Goal: Transaction & Acquisition: Obtain resource

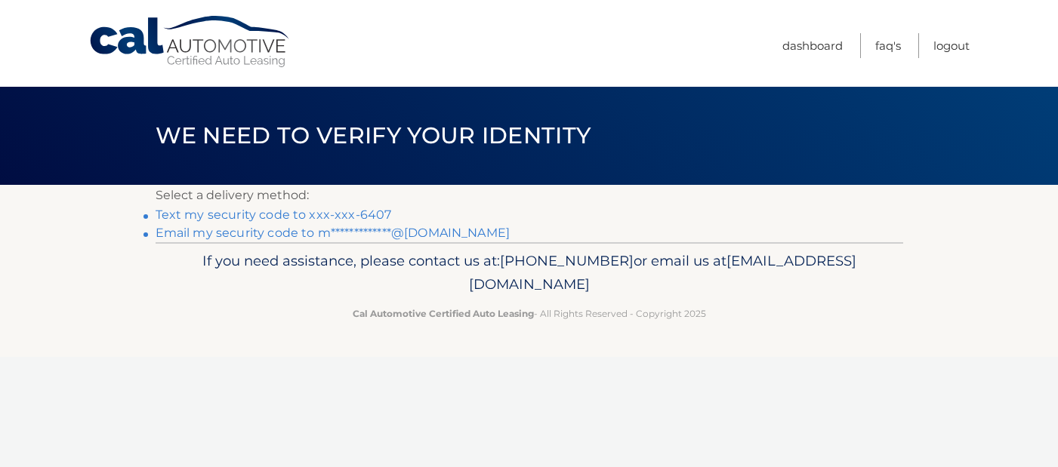
click at [367, 218] on link "Text my security code to xxx-xxx-6407" at bounding box center [274, 215] width 236 height 14
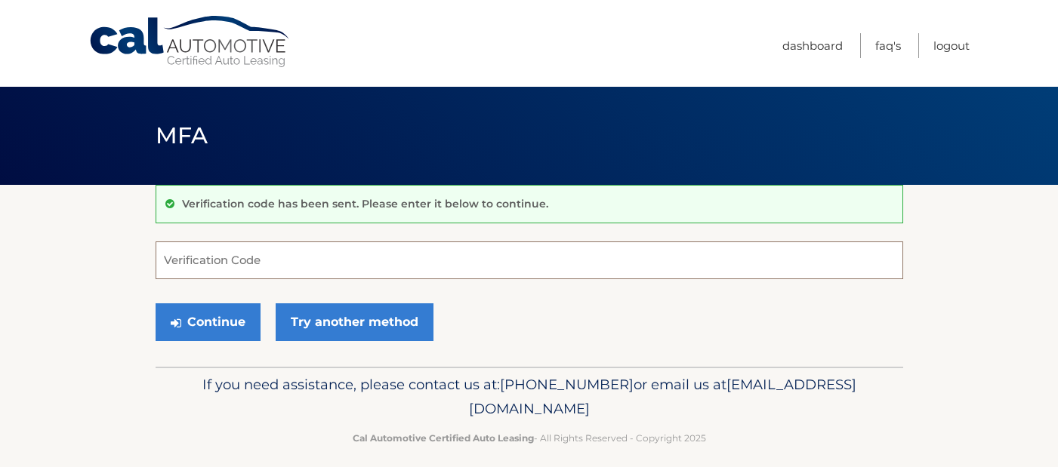
click at [284, 260] on input "Verification Code" at bounding box center [530, 261] width 748 height 38
type input "741743"
click at [176, 331] on button "Continue" at bounding box center [208, 323] width 105 height 38
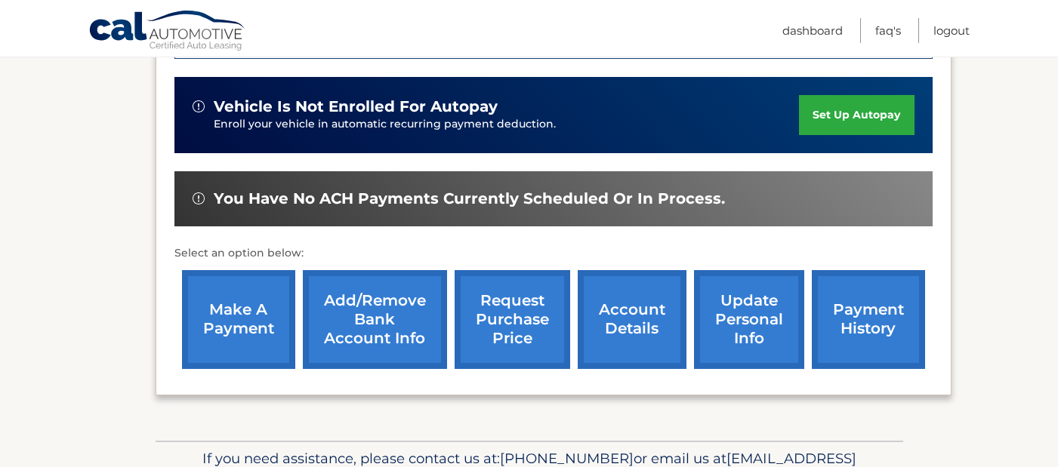
scroll to position [455, 0]
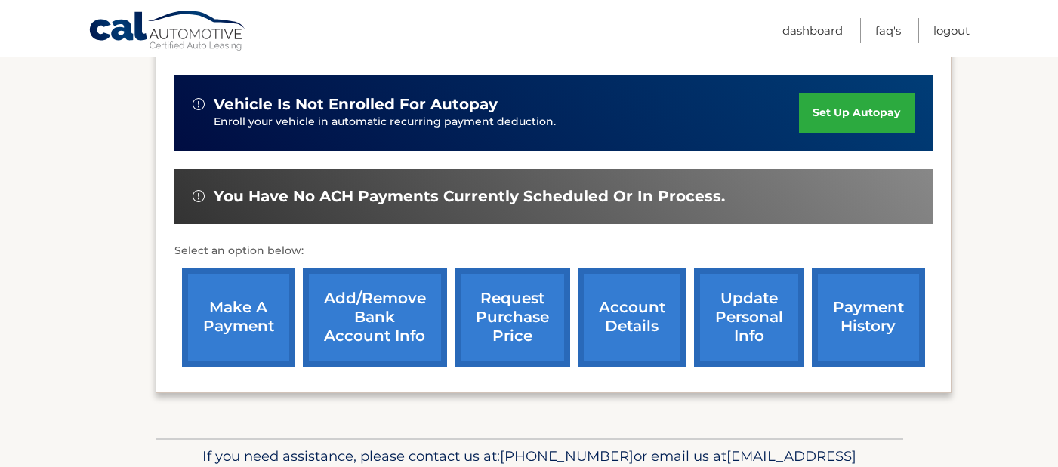
click at [503, 326] on link "request purchase price" at bounding box center [513, 317] width 116 height 99
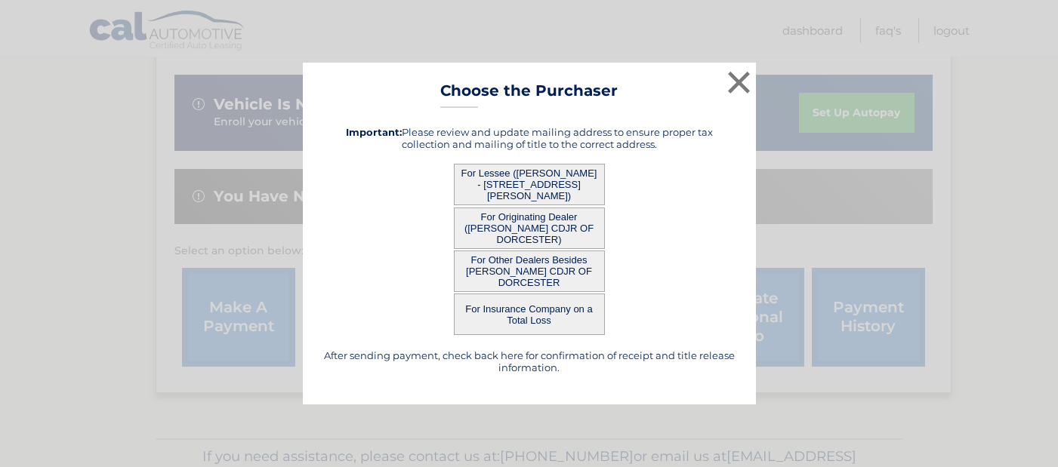
click at [547, 185] on button "For Lessee ([PERSON_NAME] - [STREET_ADDRESS][PERSON_NAME])" at bounding box center [529, 185] width 151 height 42
click at [537, 177] on button "For Lessee ([PERSON_NAME] - [STREET_ADDRESS][PERSON_NAME])" at bounding box center [529, 185] width 151 height 42
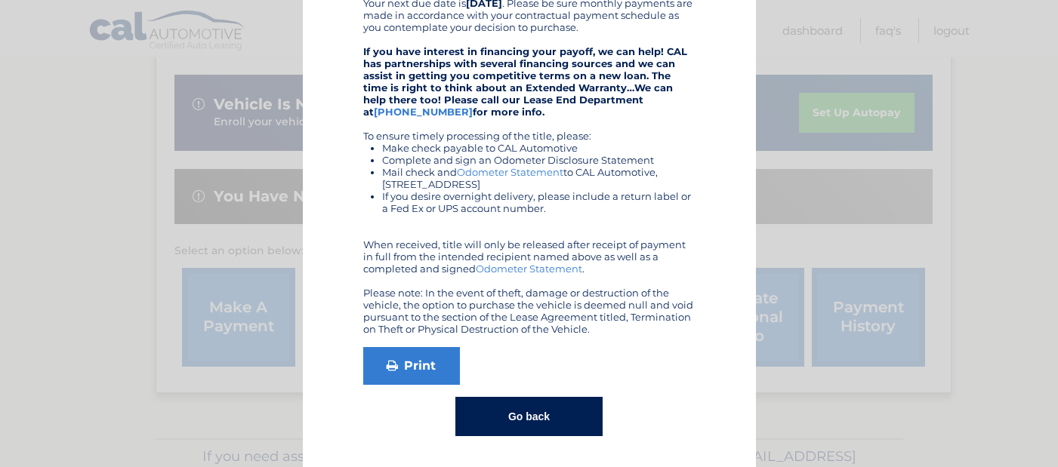
scroll to position [0, 0]
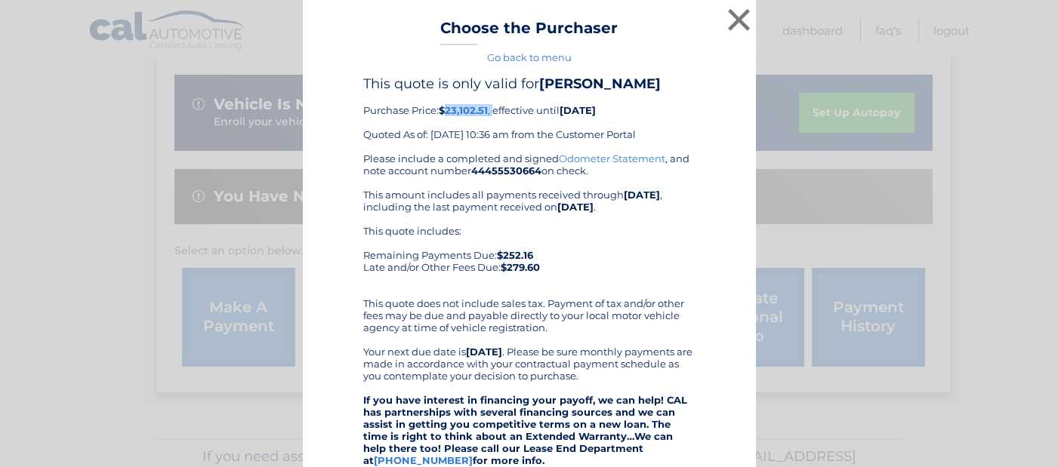
drag, startPoint x: 496, startPoint y: 112, endPoint x: 449, endPoint y: 112, distance: 47.6
click at [449, 112] on div "This quote is only valid for [PERSON_NAME] Purchase Price: $23,102.51 , effecti…" at bounding box center [529, 114] width 332 height 77
copy div "23,102.51 ,"
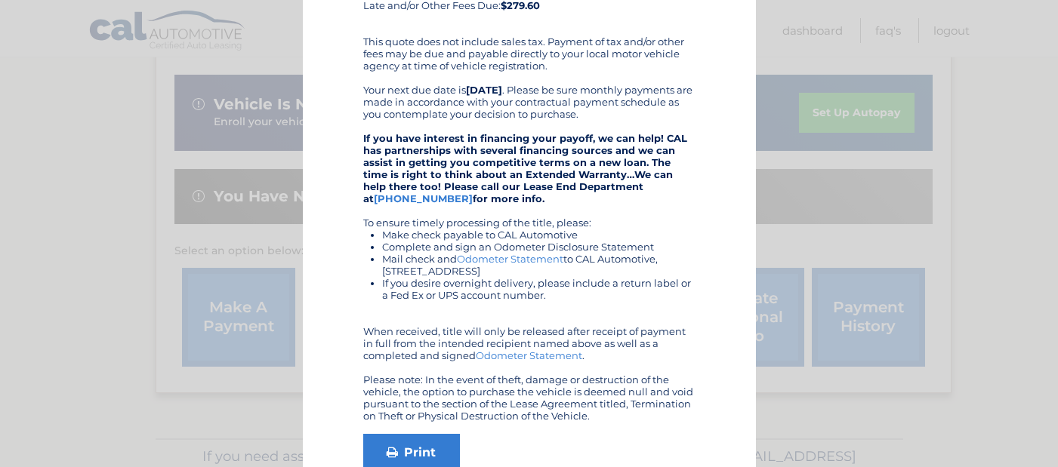
scroll to position [349, 0]
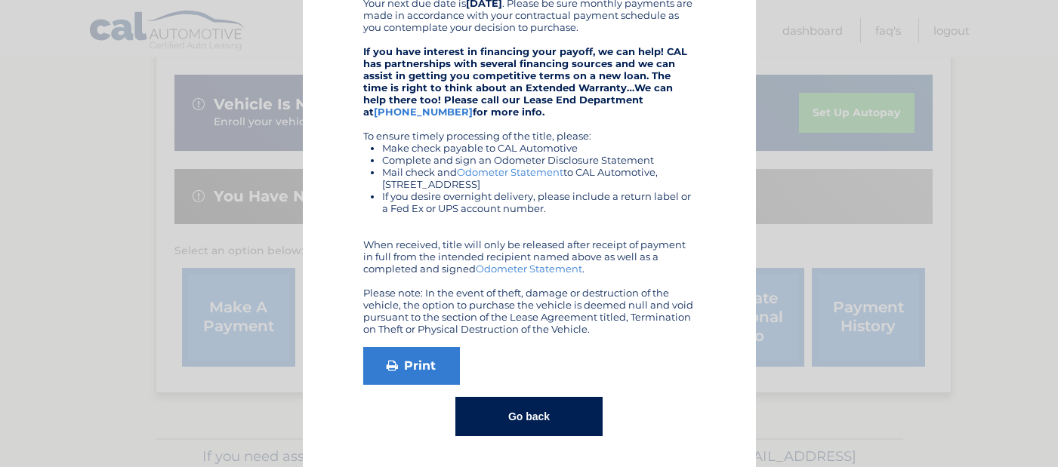
click at [519, 406] on button "Go back" at bounding box center [528, 416] width 147 height 39
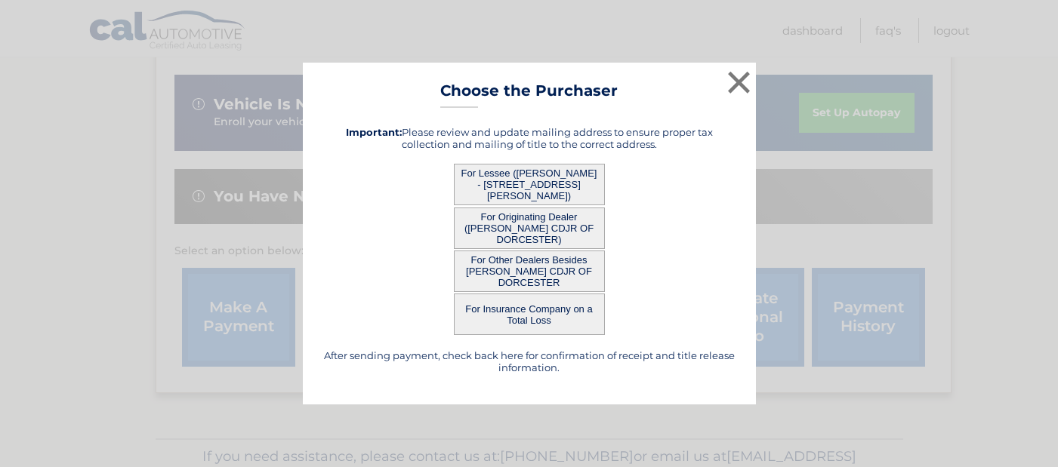
scroll to position [0, 0]
click at [544, 223] on button "For Originating Dealer ([PERSON_NAME] CDJR OF DORCESTER)" at bounding box center [529, 229] width 151 height 42
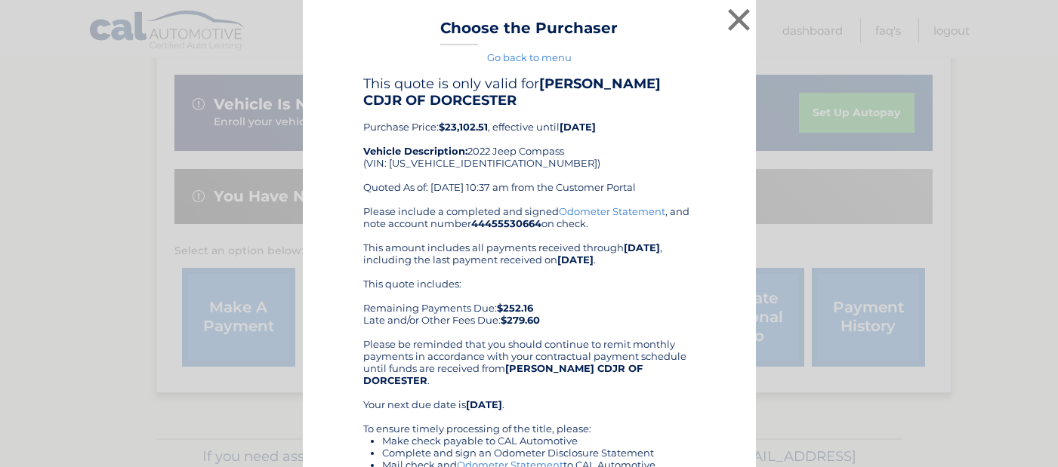
click at [522, 223] on b "44455530664" at bounding box center [506, 223] width 70 height 12
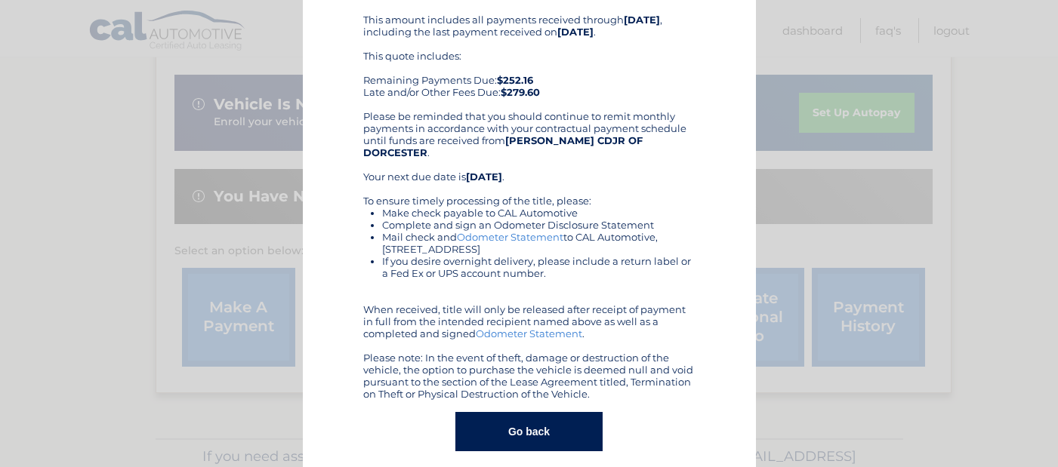
scroll to position [231, 0]
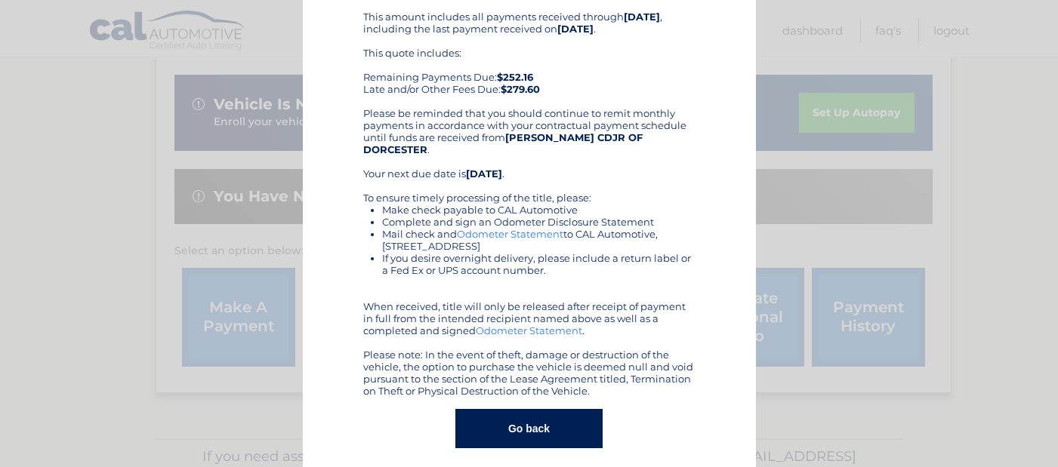
click at [531, 422] on button "Go back" at bounding box center [528, 428] width 147 height 39
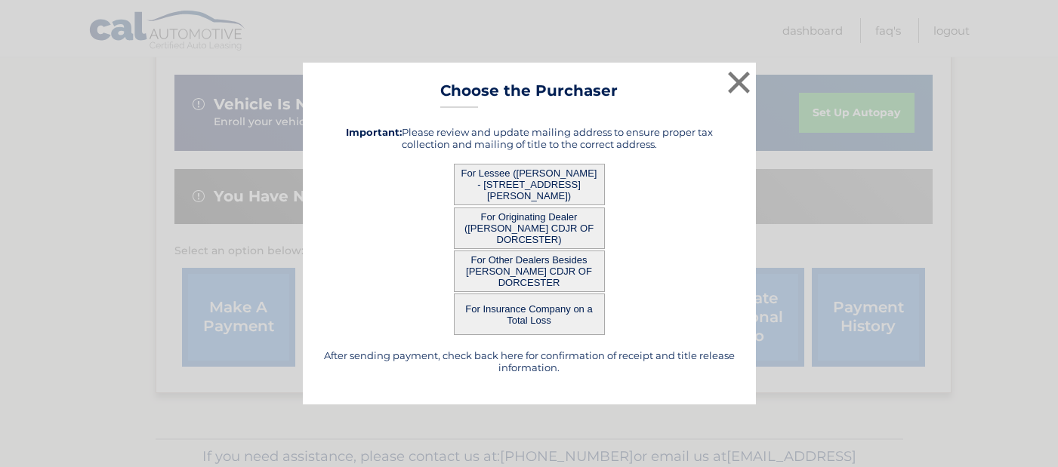
click at [549, 268] on button "For Other Dealers Besides [PERSON_NAME] CDJR OF DORCESTER" at bounding box center [529, 272] width 151 height 42
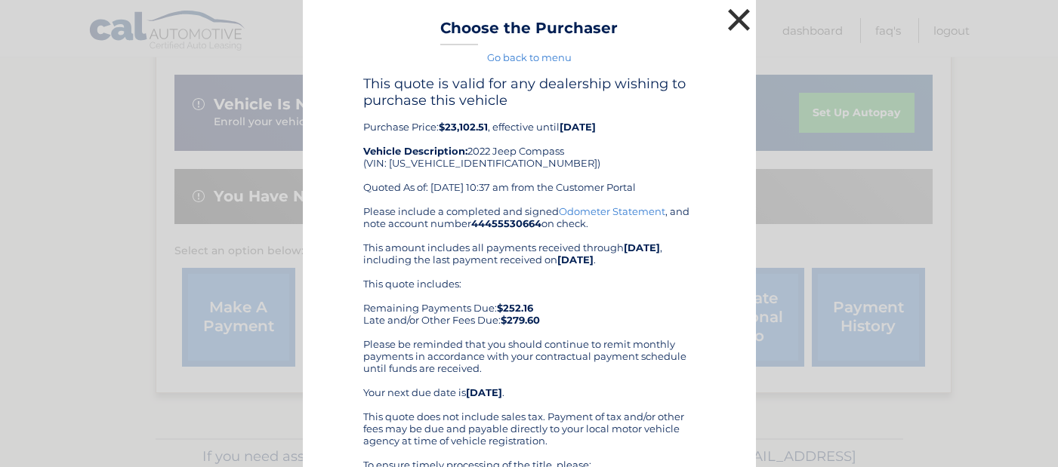
click at [738, 14] on button "×" at bounding box center [739, 20] width 30 height 30
